Goal: Information Seeking & Learning: Learn about a topic

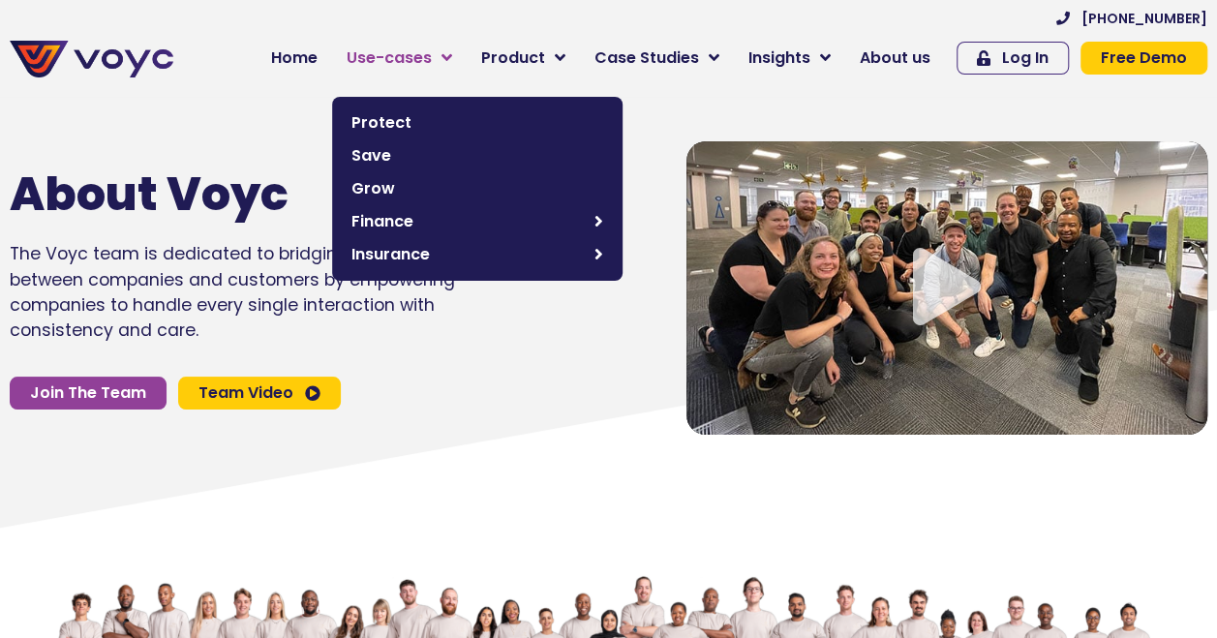
click at [452, 60] on icon at bounding box center [446, 57] width 11 height 17
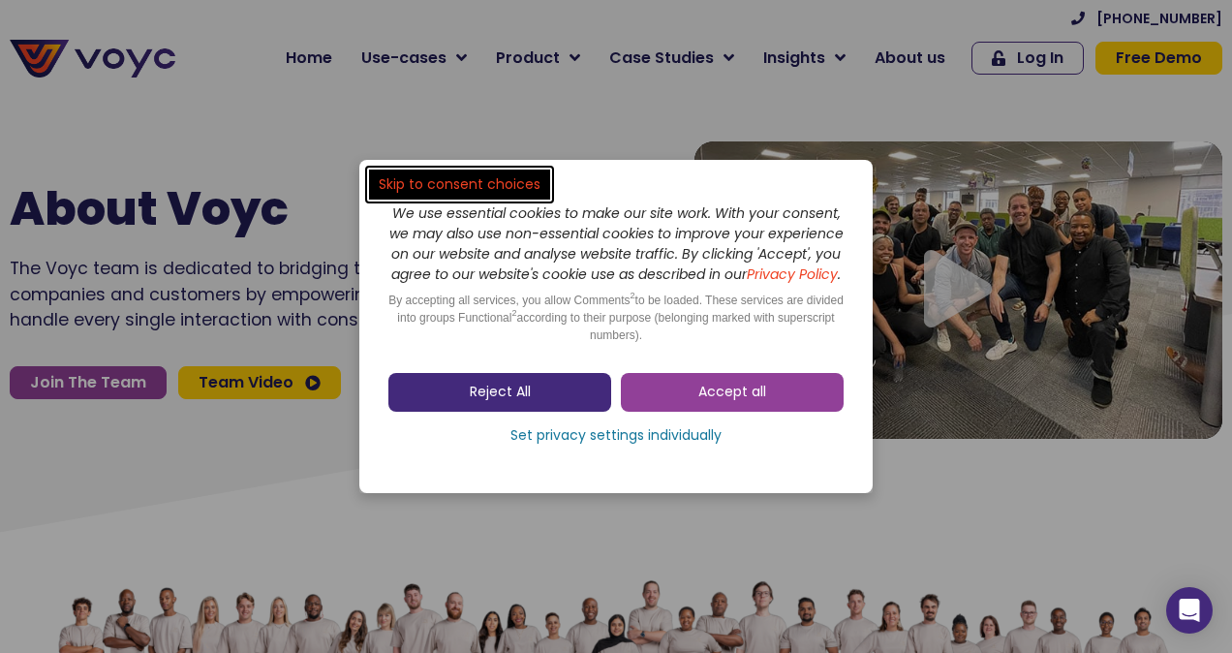
click at [567, 411] on link "Reject All" at bounding box center [499, 392] width 223 height 39
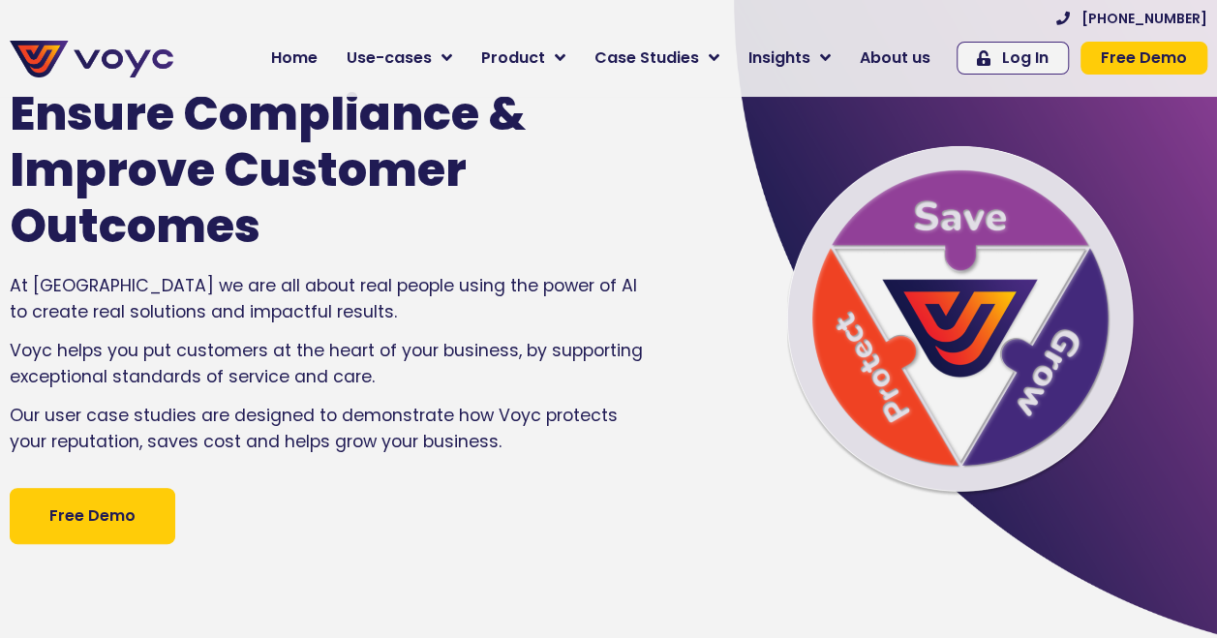
click at [452, 60] on icon at bounding box center [446, 57] width 11 height 17
click at [461, 58] on link "Use-cases" at bounding box center [399, 58] width 135 height 39
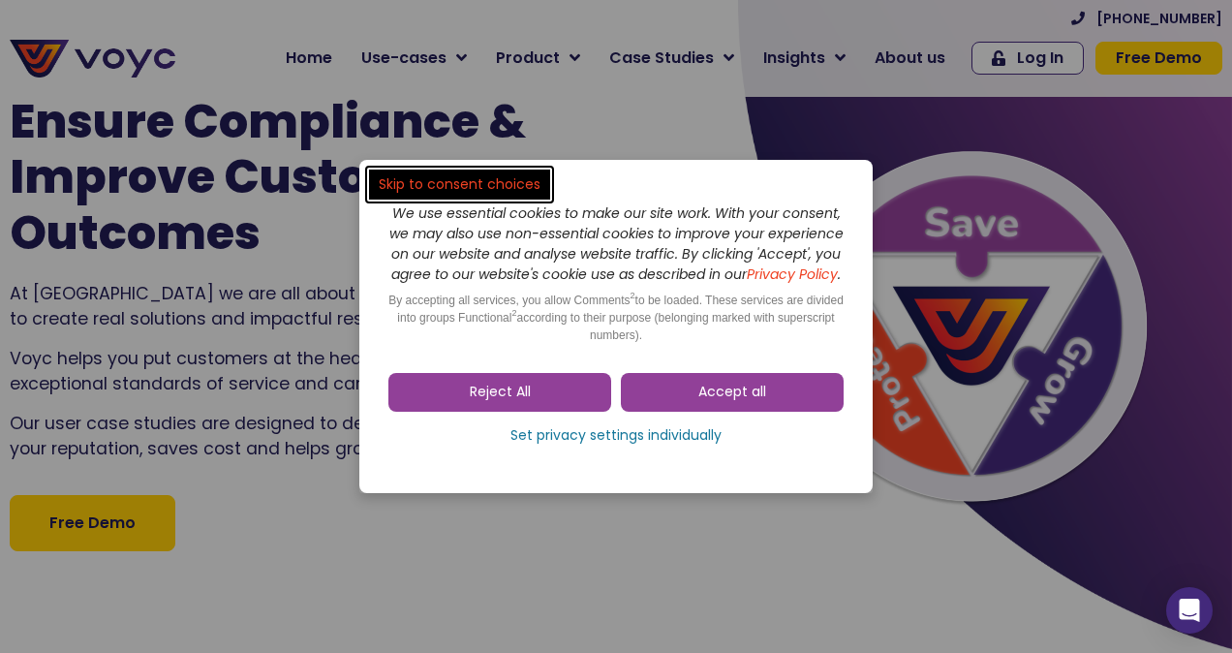
click at [478, 402] on span "Reject All" at bounding box center [500, 391] width 61 height 19
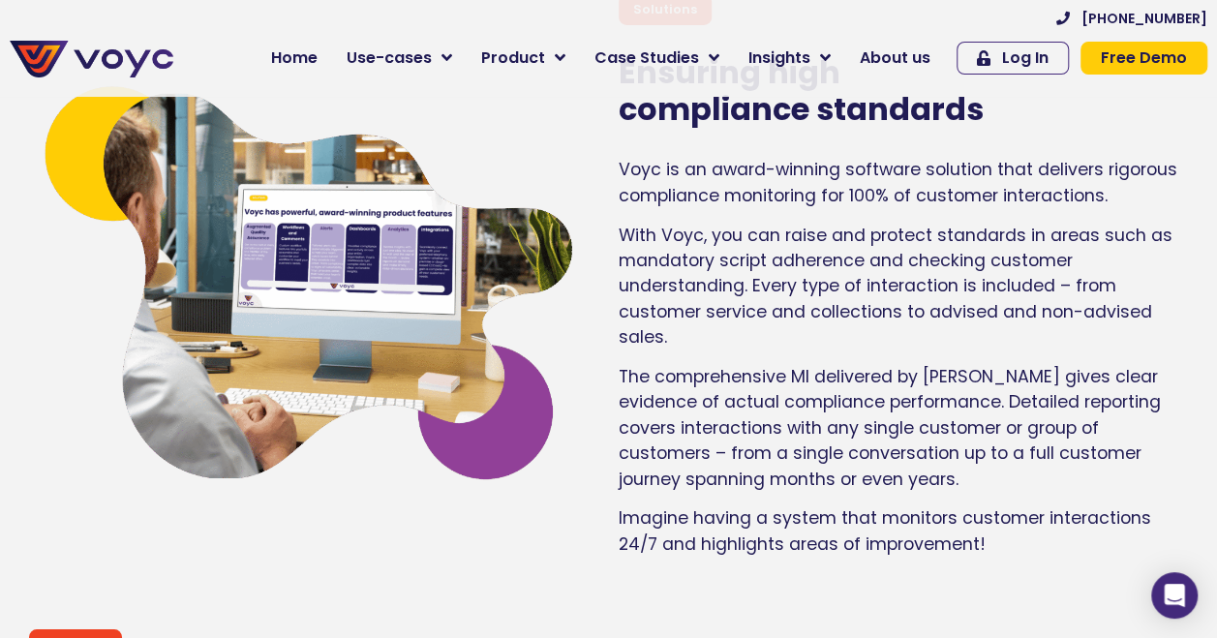
scroll to position [3265, 0]
